Goal: Transaction & Acquisition: Purchase product/service

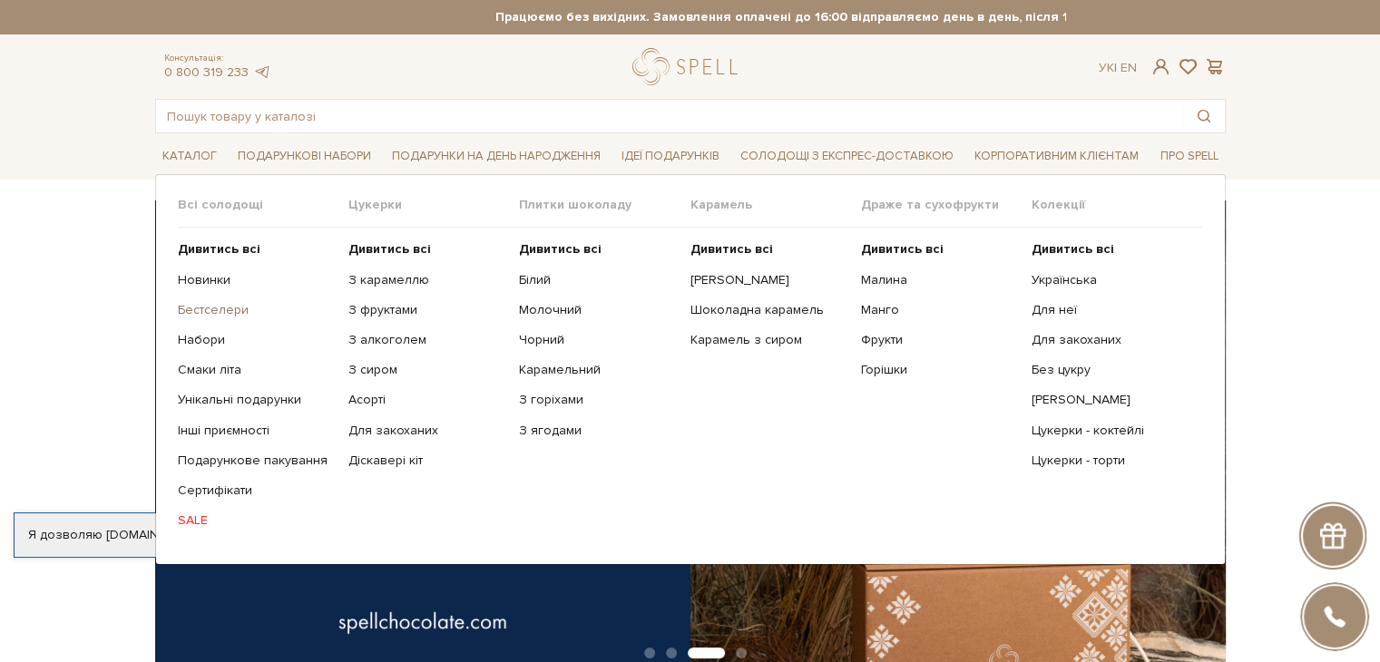
click at [210, 306] on link "Бестселери" at bounding box center [256, 310] width 157 height 16
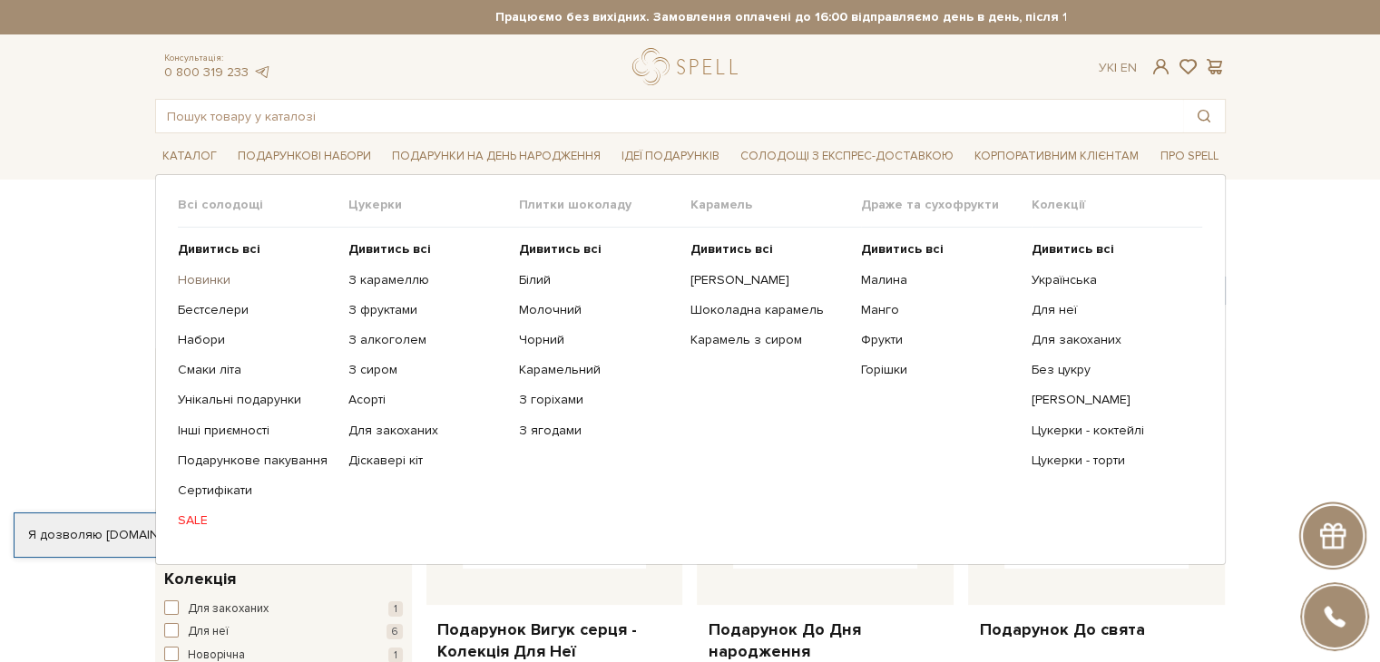
click at [214, 280] on link "Новинки" at bounding box center [256, 280] width 157 height 16
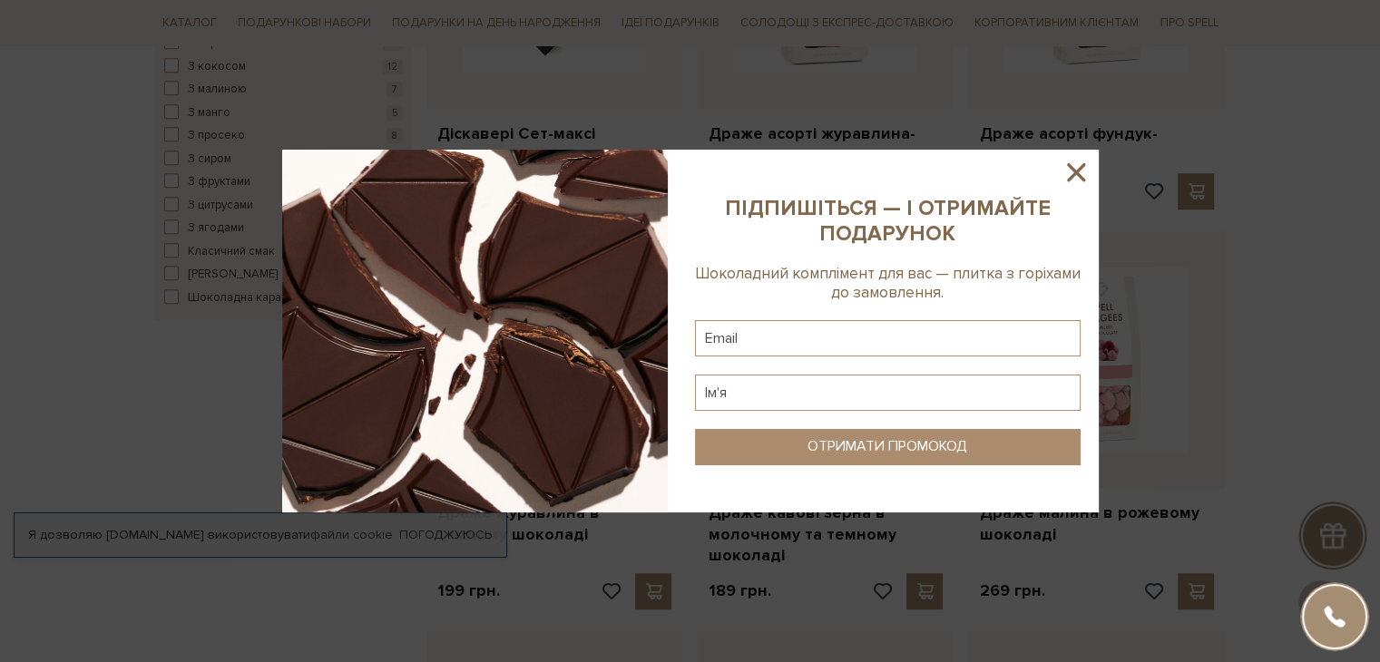
scroll to position [1232, 0]
click at [1076, 168] on icon at bounding box center [1075, 172] width 31 height 31
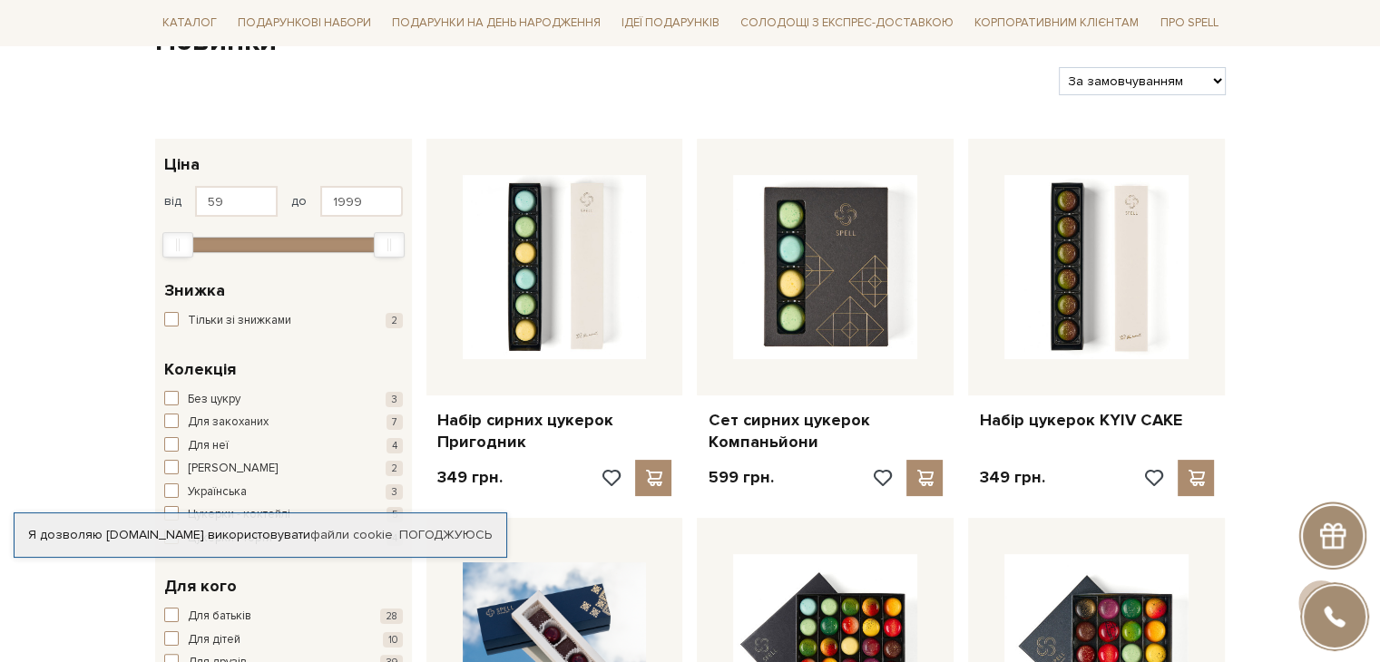
scroll to position [200, 0]
